Goal: Find contact information: Find contact information

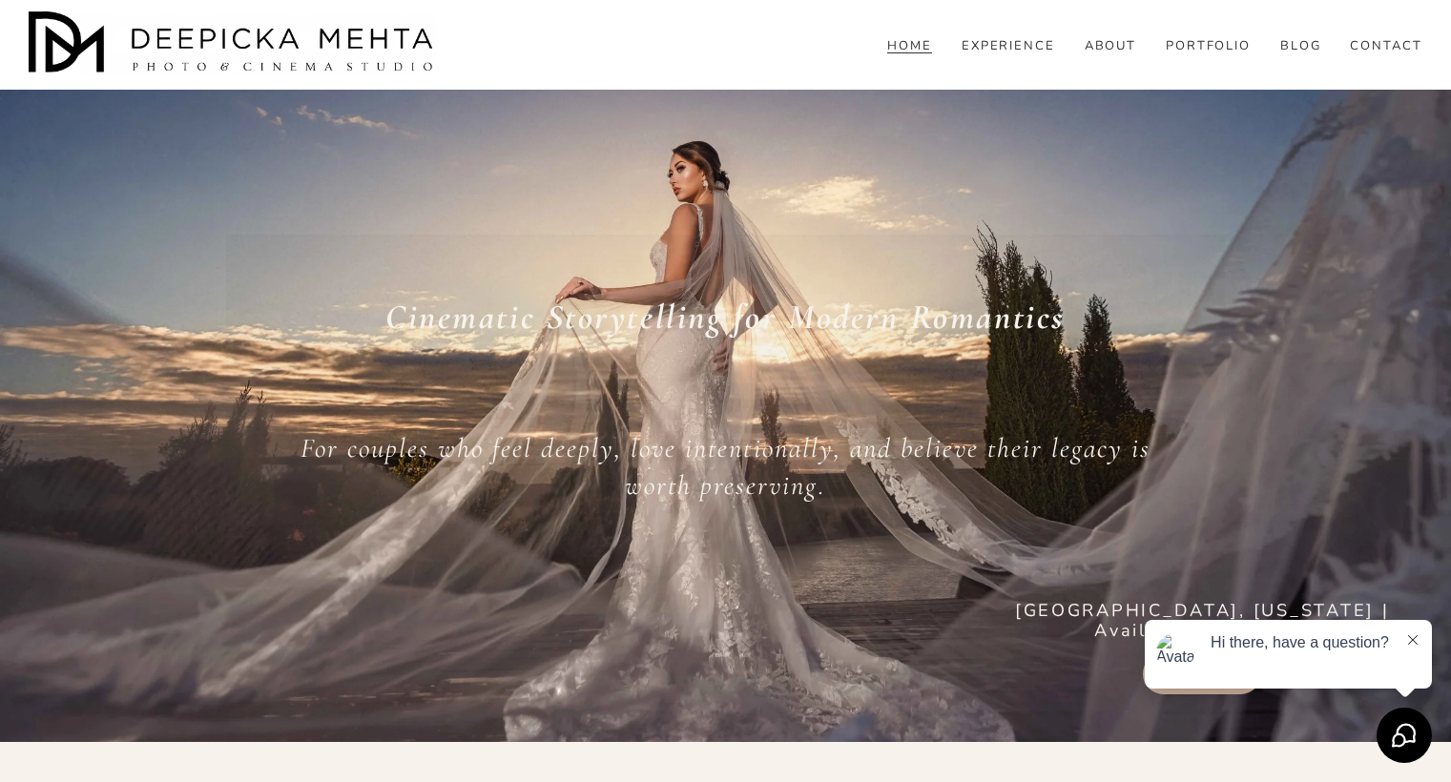
click at [1372, 54] on link "CONTACT" at bounding box center [1386, 45] width 73 height 17
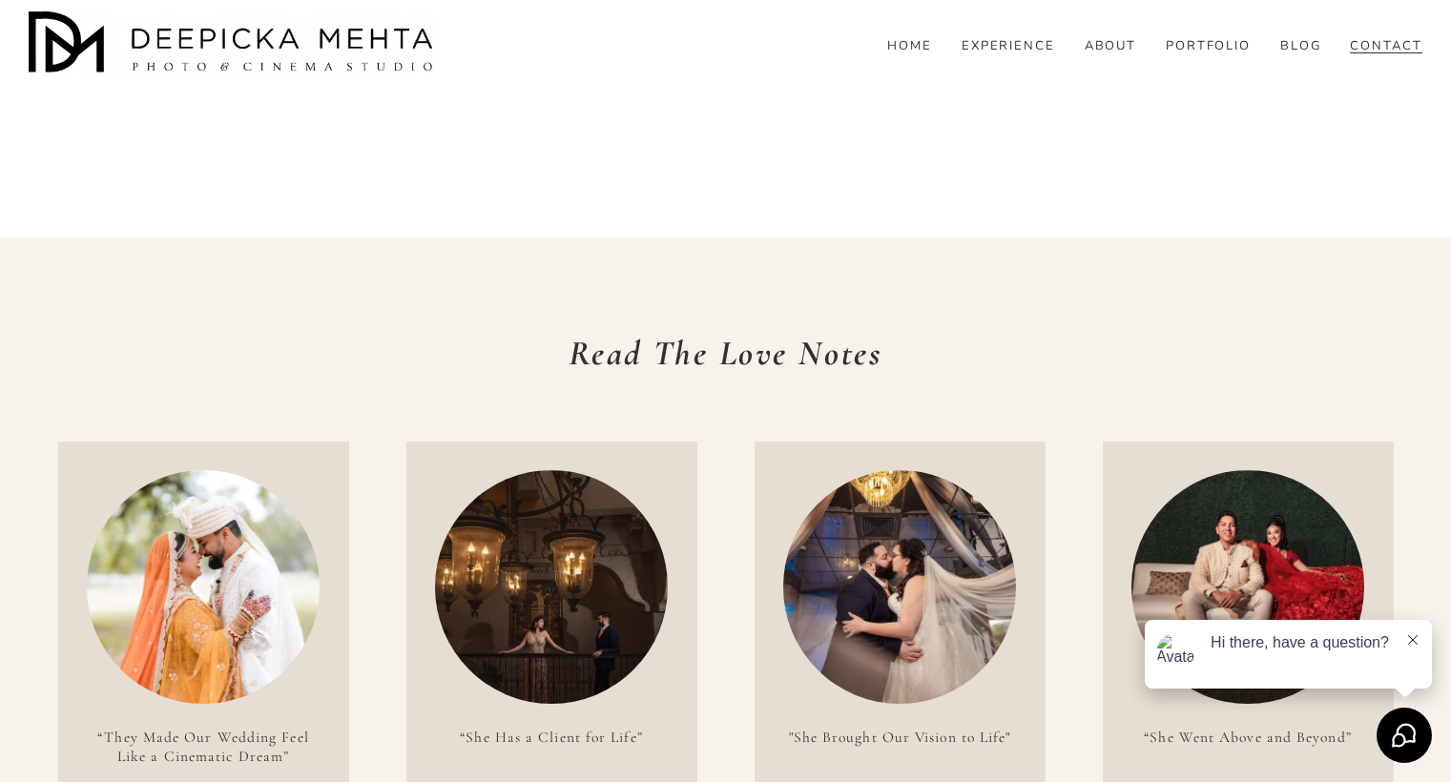
scroll to position [2507, 0]
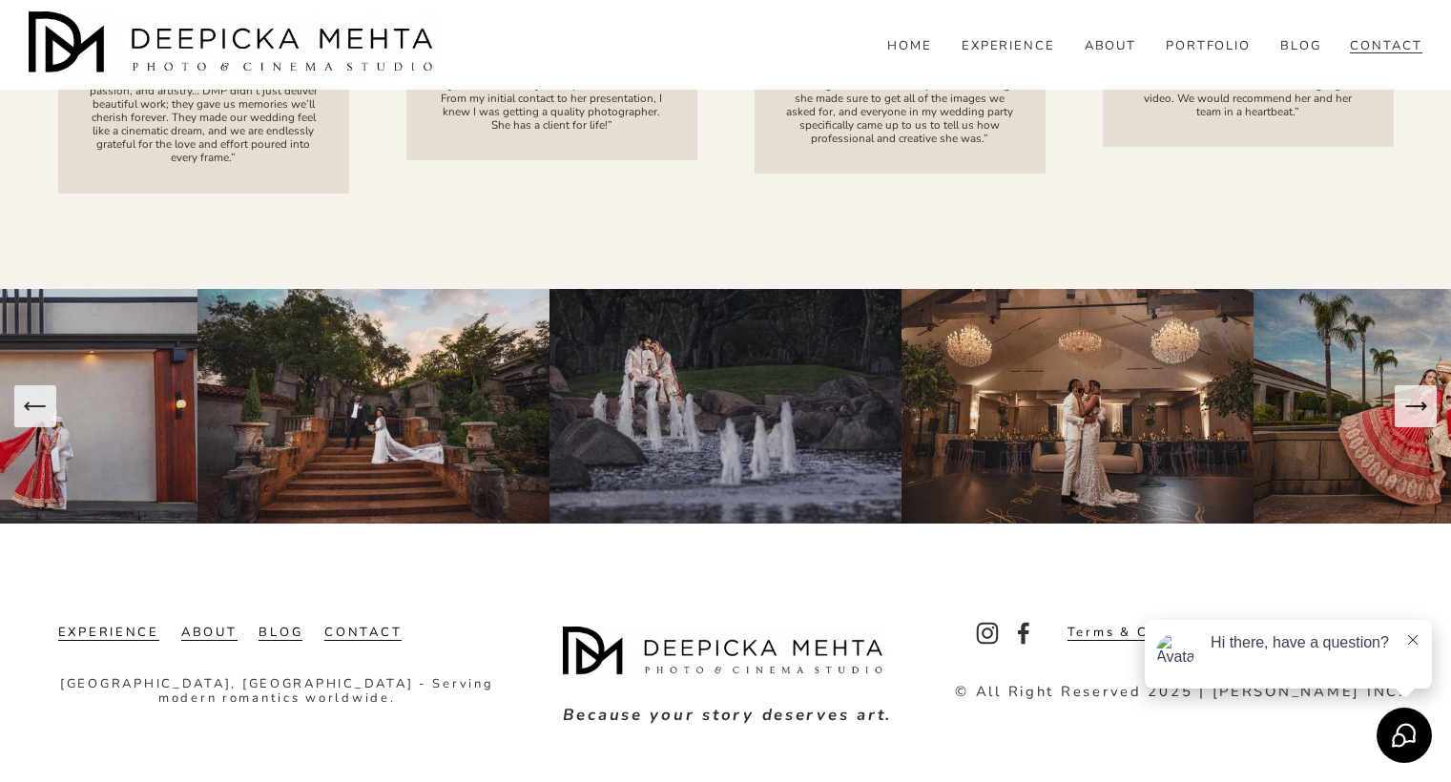
click at [1411, 644] on icon at bounding box center [1413, 640] width 10 height 10
click at [1400, 716] on div "Select to open the chat widget" at bounding box center [1404, 735] width 55 height 55
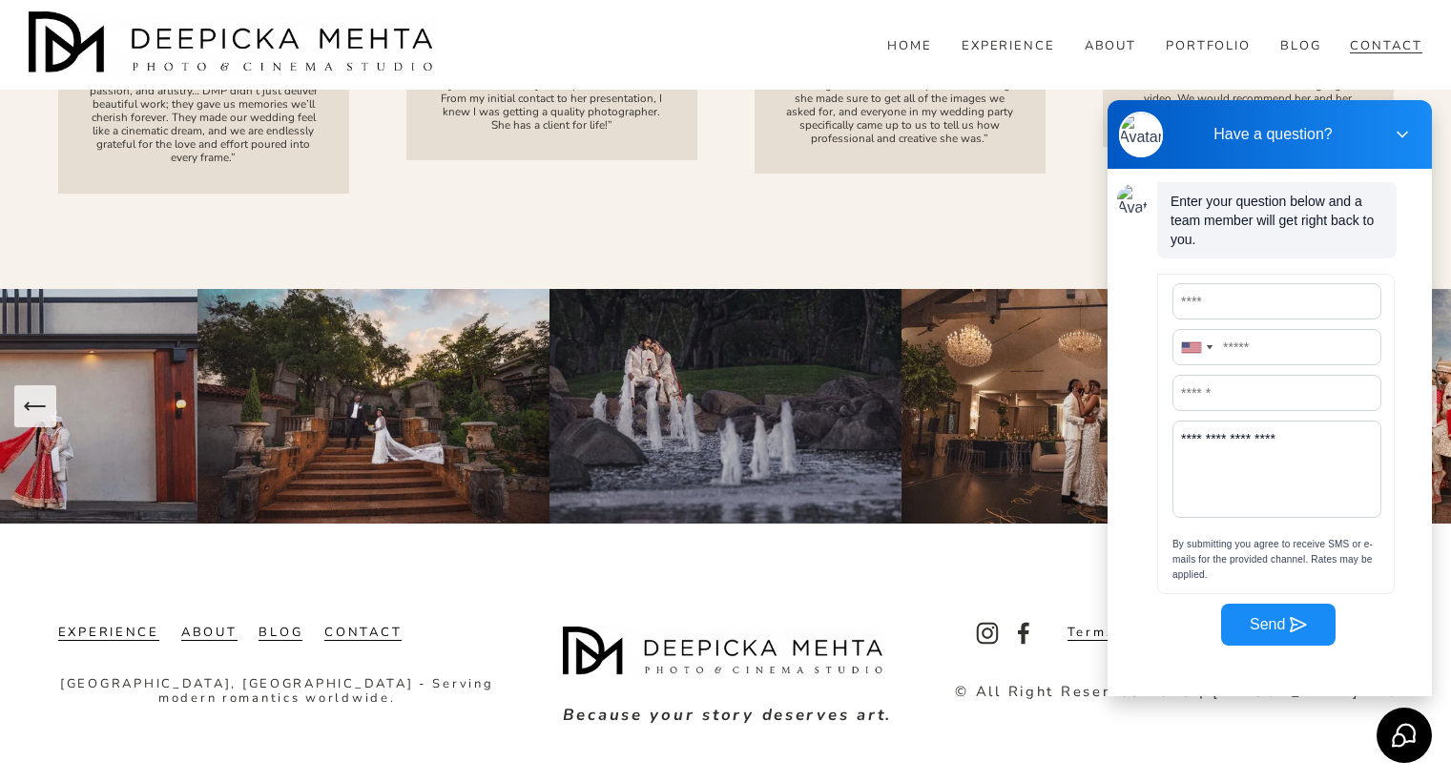
click at [1400, 115] on div "Have a question?" at bounding box center [1270, 134] width 324 height 69
click at [1403, 130] on icon at bounding box center [1402, 134] width 19 height 19
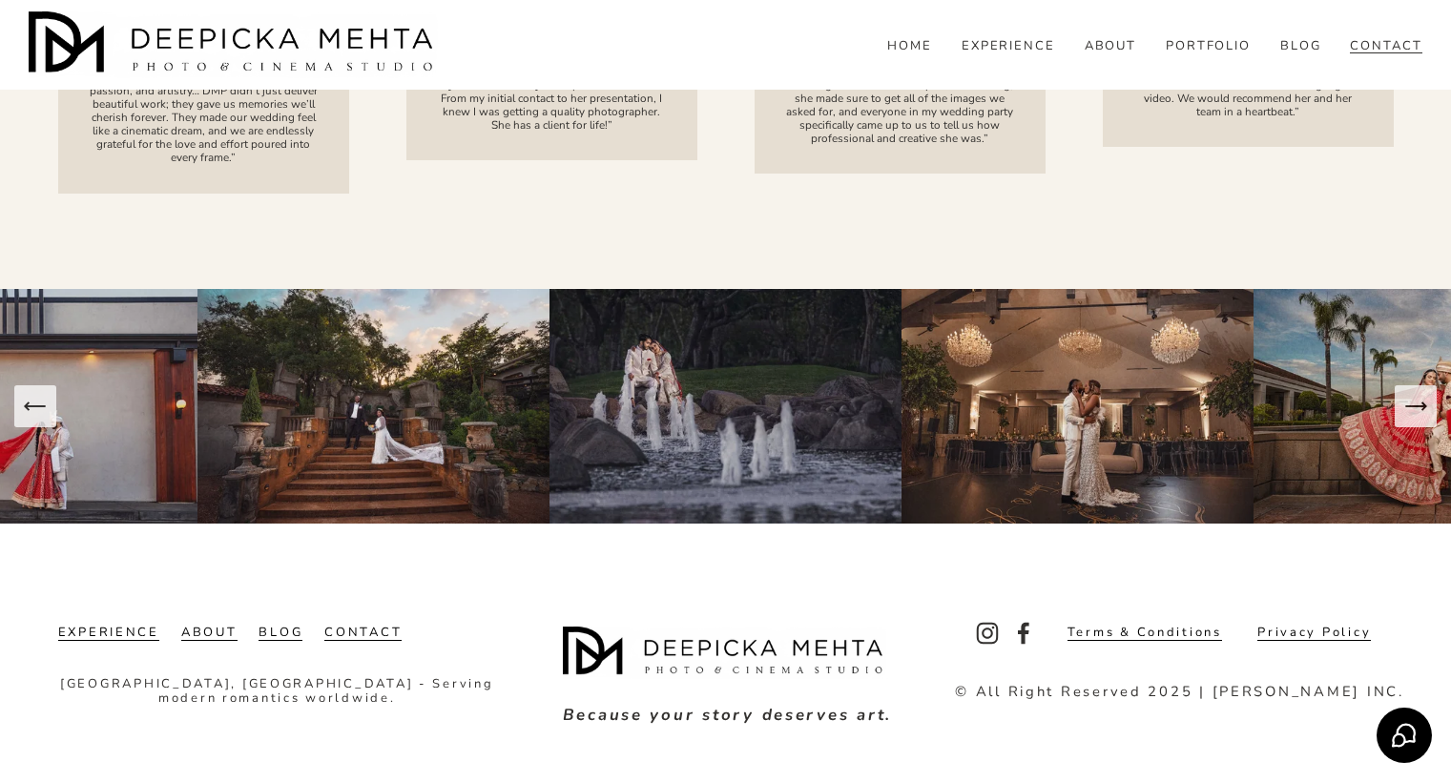
click at [376, 631] on link "CONTACT" at bounding box center [362, 633] width 77 height 15
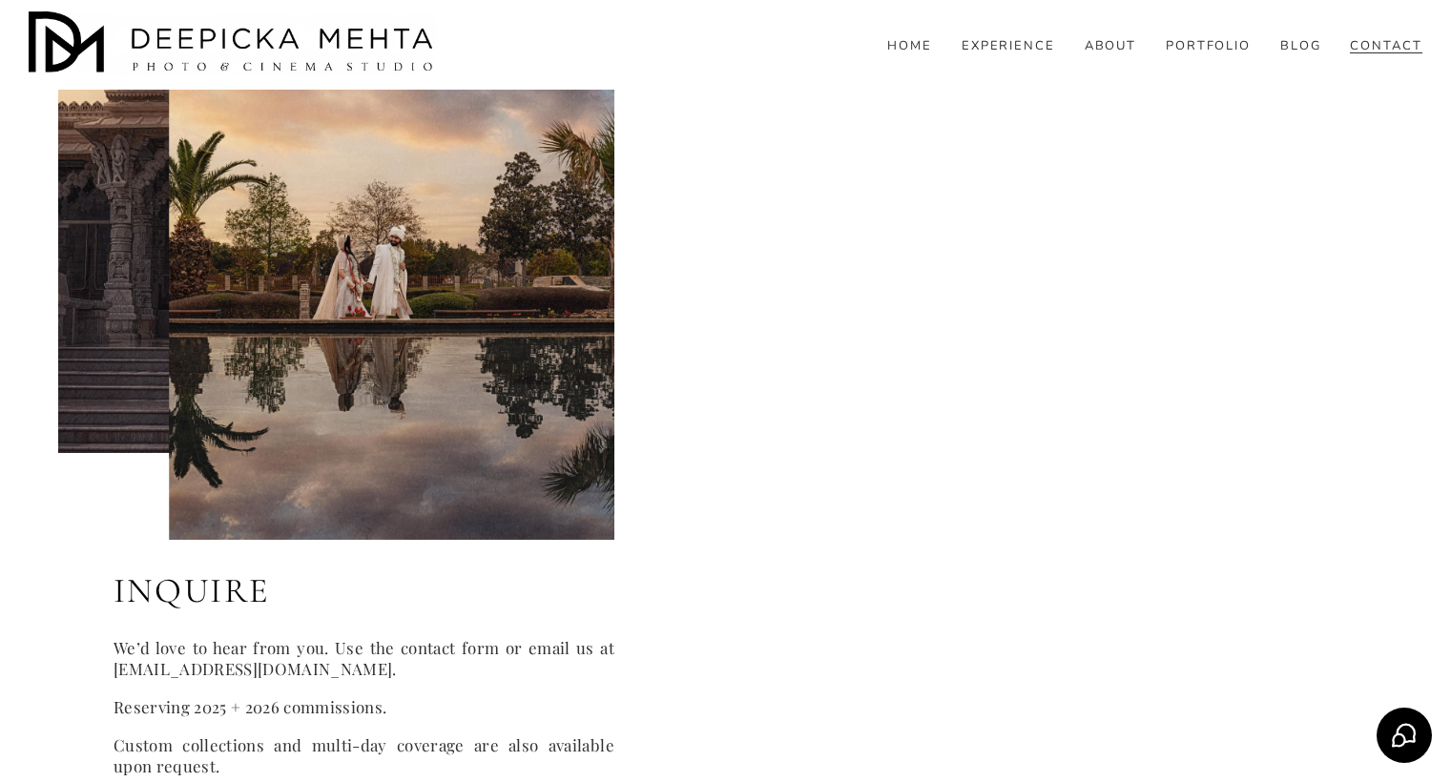
scroll to position [985, 0]
